Goal: Information Seeking & Learning: Find specific fact

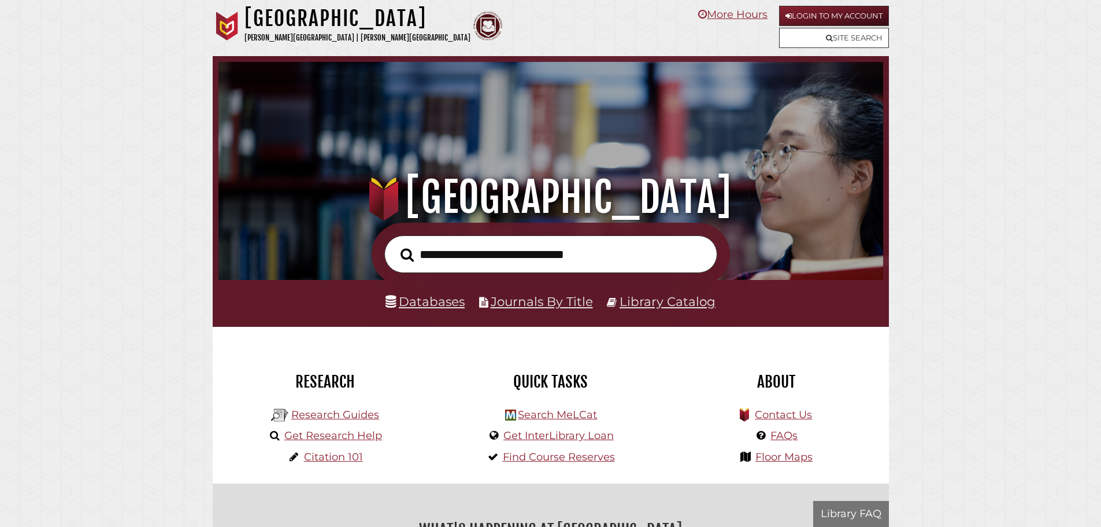
scroll to position [220, 659]
click at [809, 36] on link "Site Search" at bounding box center [834, 38] width 110 height 20
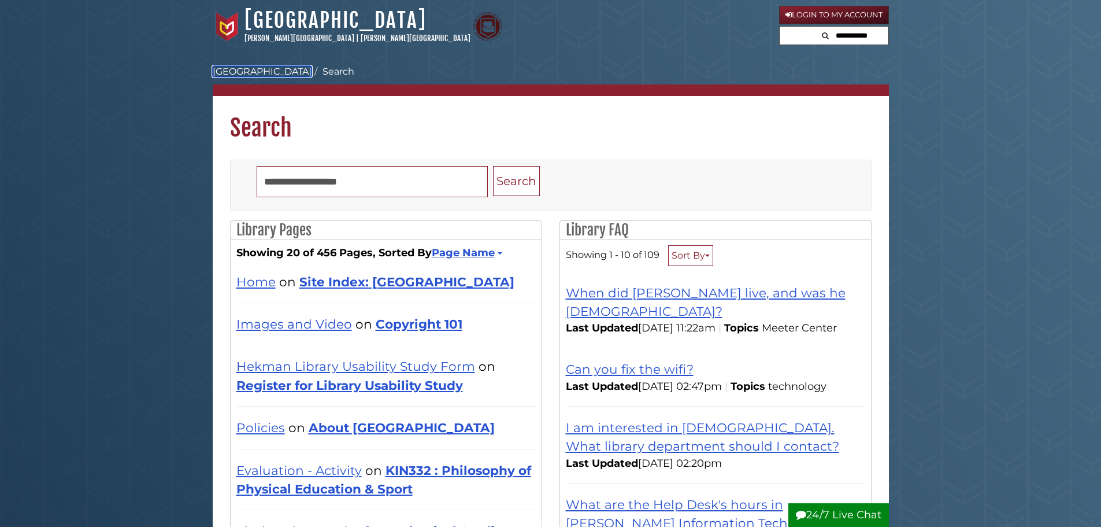
click at [275, 71] on link "[GEOGRAPHIC_DATA]" at bounding box center [262, 71] width 99 height 11
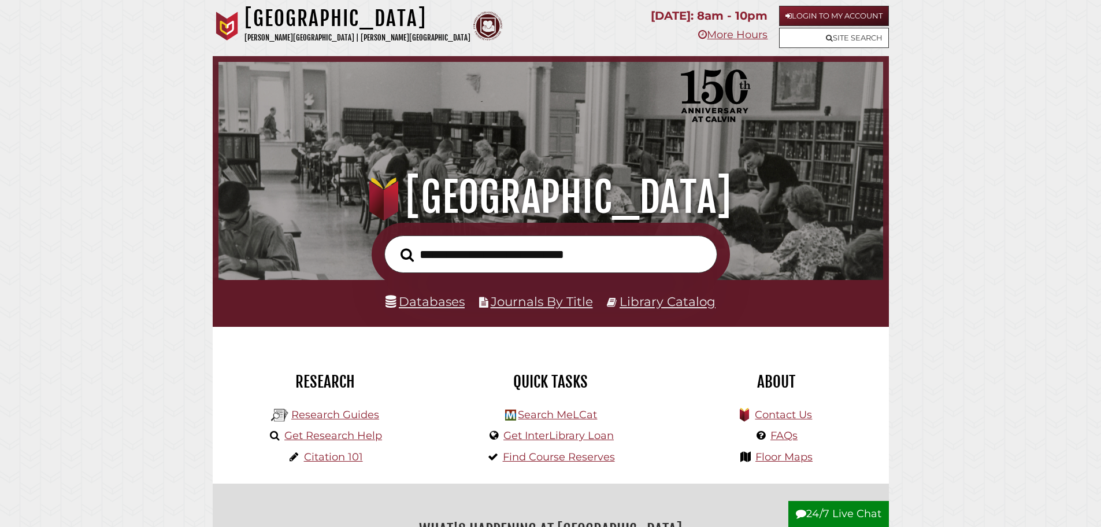
scroll to position [220, 659]
click at [595, 266] on input "text" at bounding box center [550, 254] width 333 height 38
type input "**********"
click at [395, 245] on button "Search" at bounding box center [407, 255] width 25 height 21
